Goal: Transaction & Acquisition: Purchase product/service

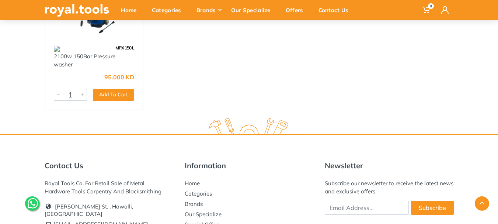
scroll to position [148, 0]
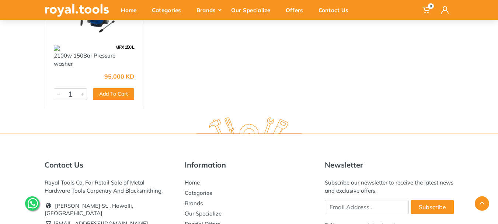
click at [106, 44] on div "MPX 150 L" at bounding box center [94, 47] width 98 height 9
click at [254, 88] on div "MPX 150 L 2100w 150Bar Pressure washer 95.000 KD 6670 1 Add To Cart Add" at bounding box center [249, 37] width 414 height 151
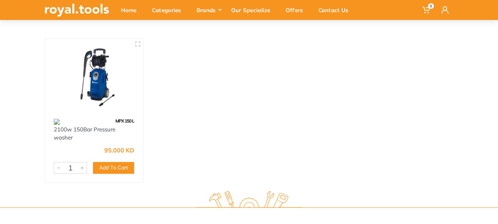
click at [96, 85] on img at bounding box center [94, 77] width 85 height 64
